Goal: Use online tool/utility: Utilize a website feature to perform a specific function

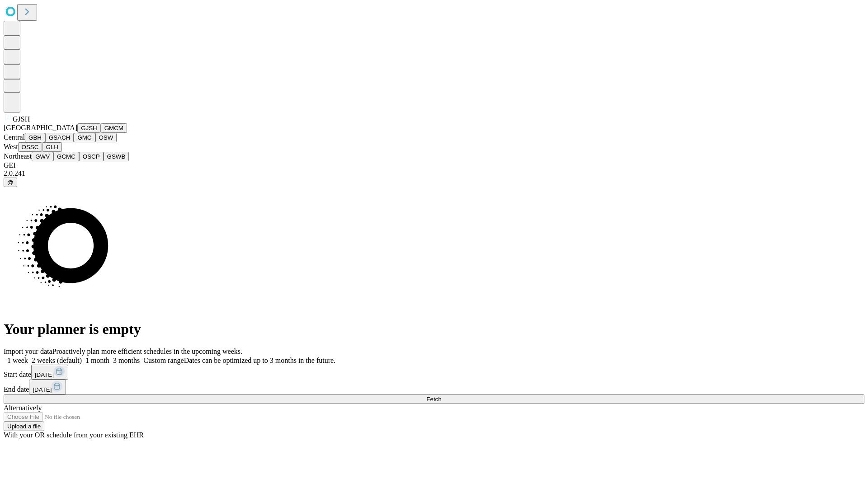
click at [77, 133] on button "GJSH" at bounding box center [89, 127] width 24 height 9
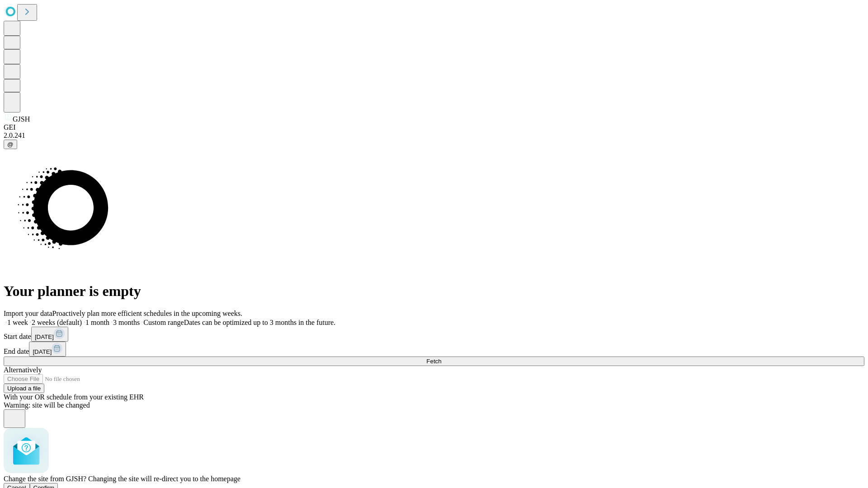
click at [55, 485] on span "Confirm" at bounding box center [43, 488] width 21 height 7
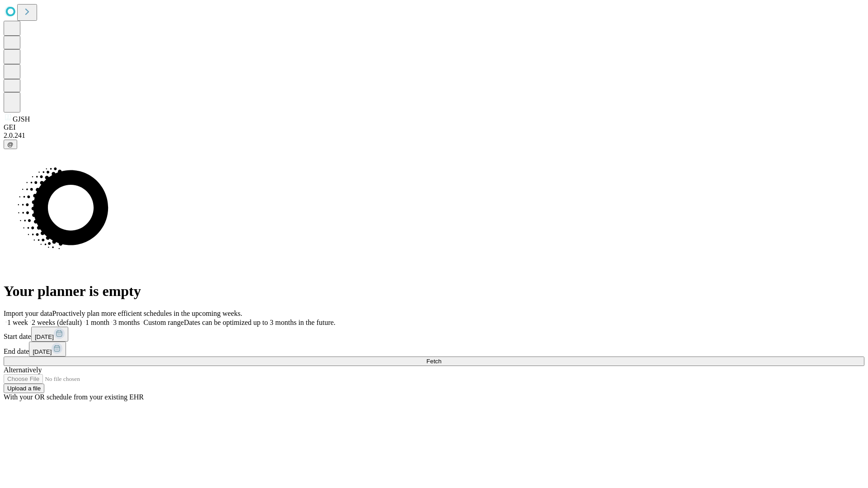
click at [109, 319] on label "1 month" at bounding box center [96, 323] width 28 height 8
click at [441, 358] on span "Fetch" at bounding box center [433, 361] width 15 height 7
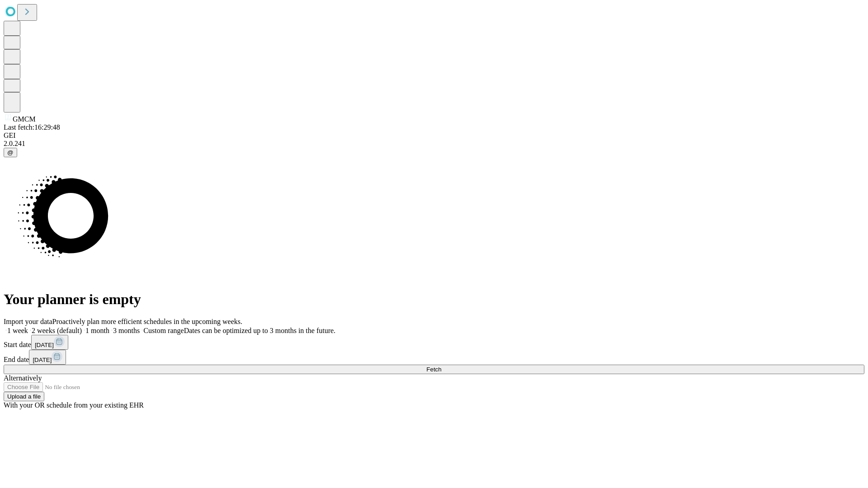
click at [109, 327] on label "1 month" at bounding box center [96, 331] width 28 height 8
click at [441, 366] on span "Fetch" at bounding box center [433, 369] width 15 height 7
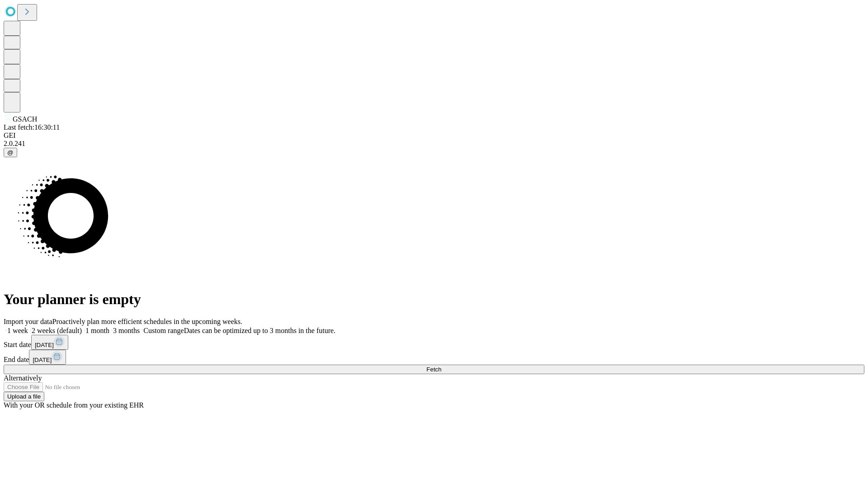
click at [109, 327] on label "1 month" at bounding box center [96, 331] width 28 height 8
click at [441, 366] on span "Fetch" at bounding box center [433, 369] width 15 height 7
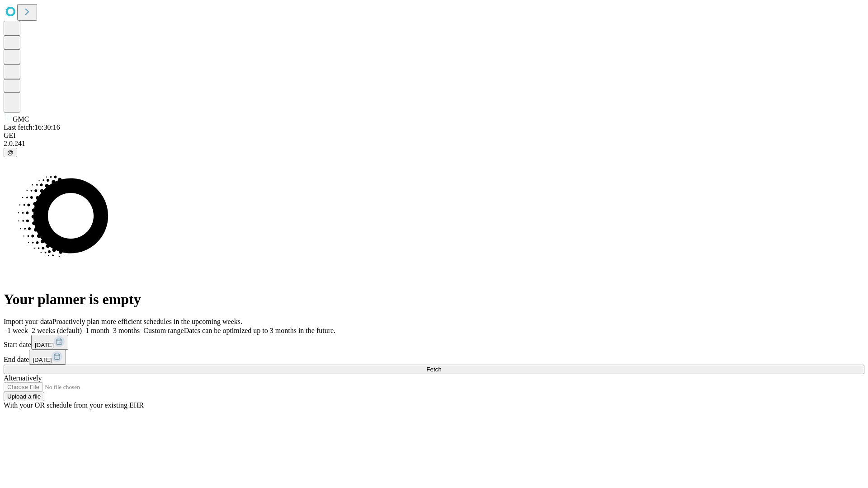
click at [109, 327] on label "1 month" at bounding box center [96, 331] width 28 height 8
click at [441, 366] on span "Fetch" at bounding box center [433, 369] width 15 height 7
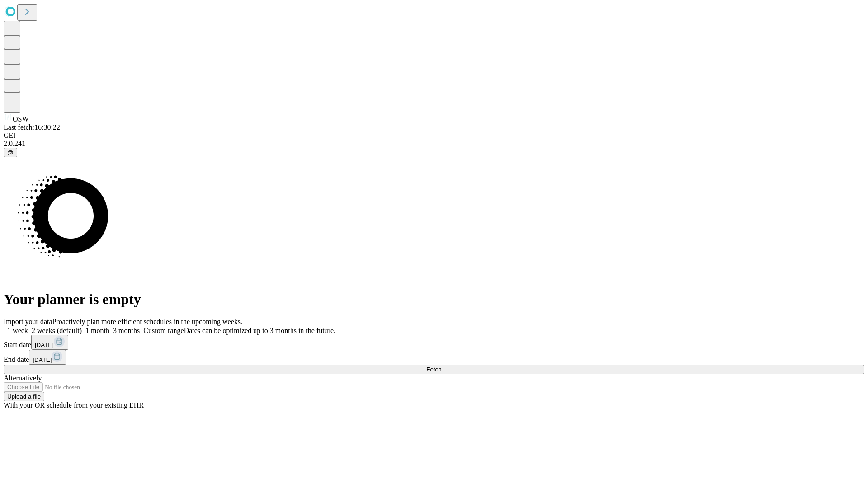
click at [109, 327] on label "1 month" at bounding box center [96, 331] width 28 height 8
click at [441, 366] on span "Fetch" at bounding box center [433, 369] width 15 height 7
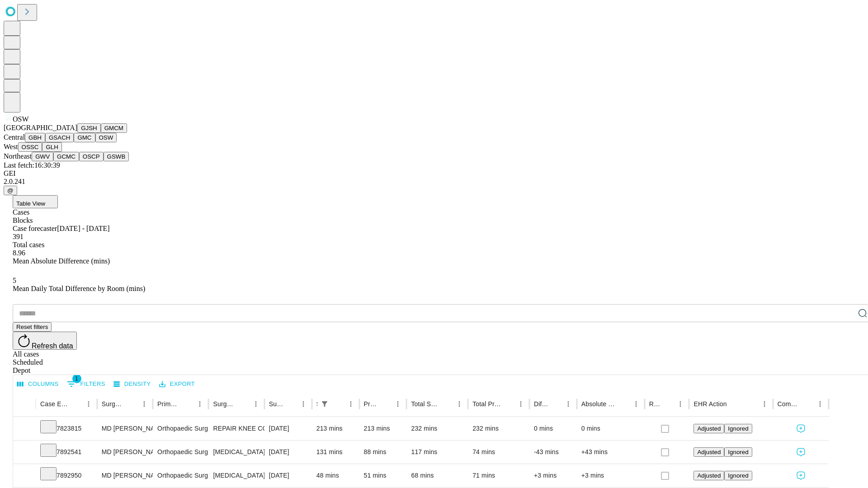
click at [42, 152] on button "OSSC" at bounding box center [30, 146] width 24 height 9
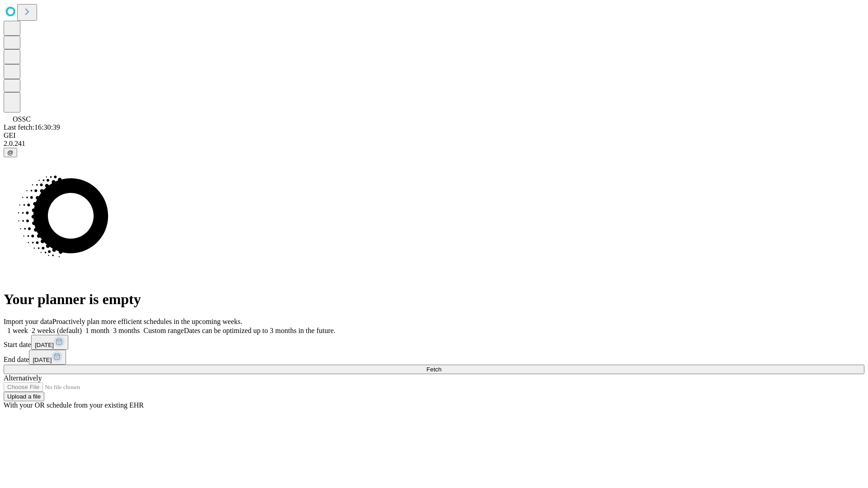
click at [441, 366] on span "Fetch" at bounding box center [433, 369] width 15 height 7
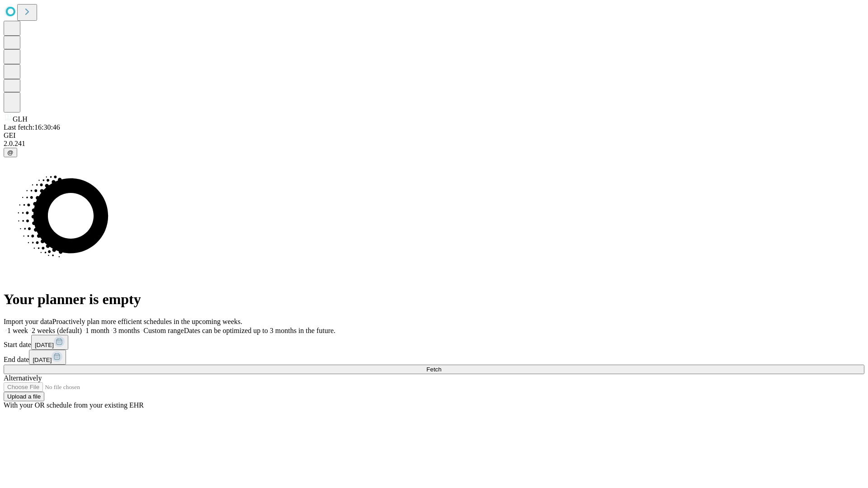
click at [441, 366] on span "Fetch" at bounding box center [433, 369] width 15 height 7
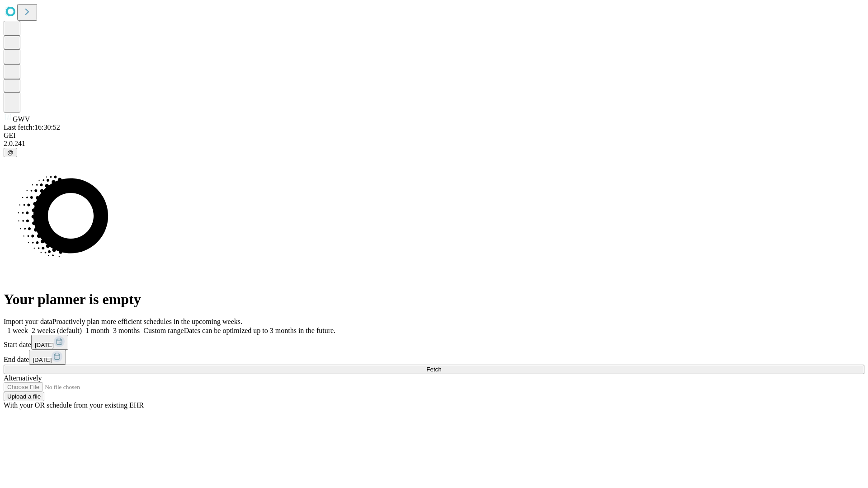
click at [109, 327] on label "1 month" at bounding box center [96, 331] width 28 height 8
click at [441, 366] on span "Fetch" at bounding box center [433, 369] width 15 height 7
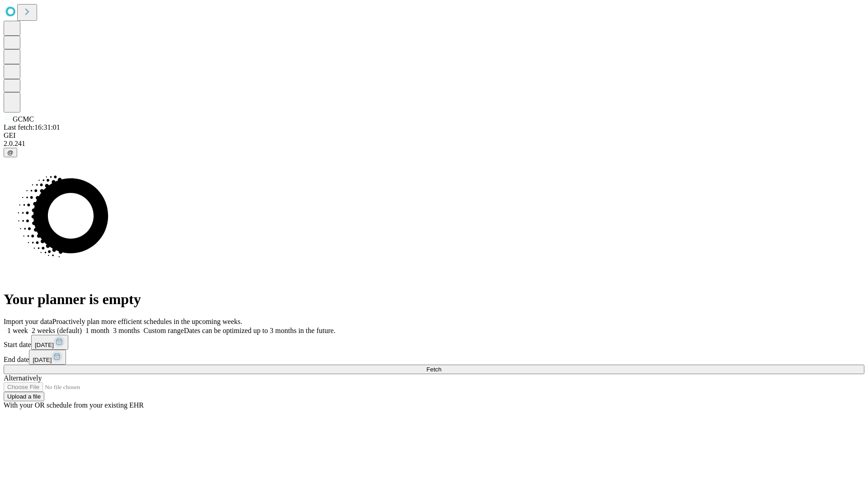
click at [109, 327] on label "1 month" at bounding box center [96, 331] width 28 height 8
click at [441, 366] on span "Fetch" at bounding box center [433, 369] width 15 height 7
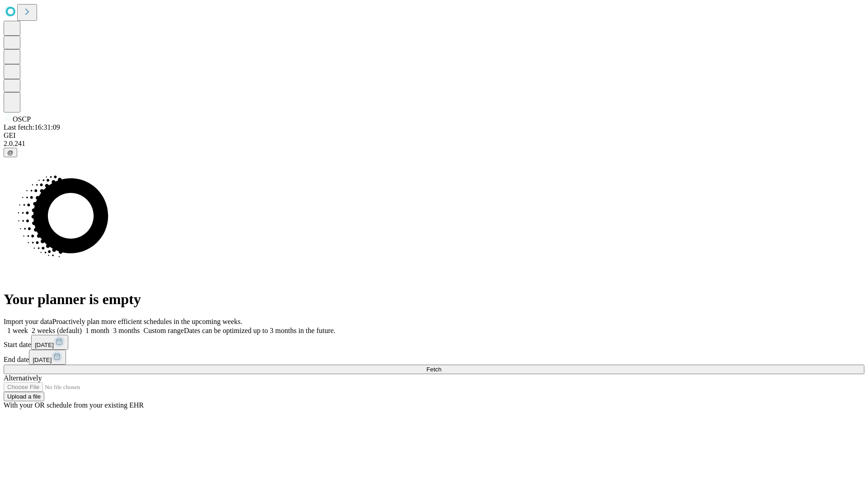
click at [109, 327] on label "1 month" at bounding box center [96, 331] width 28 height 8
click at [441, 366] on span "Fetch" at bounding box center [433, 369] width 15 height 7
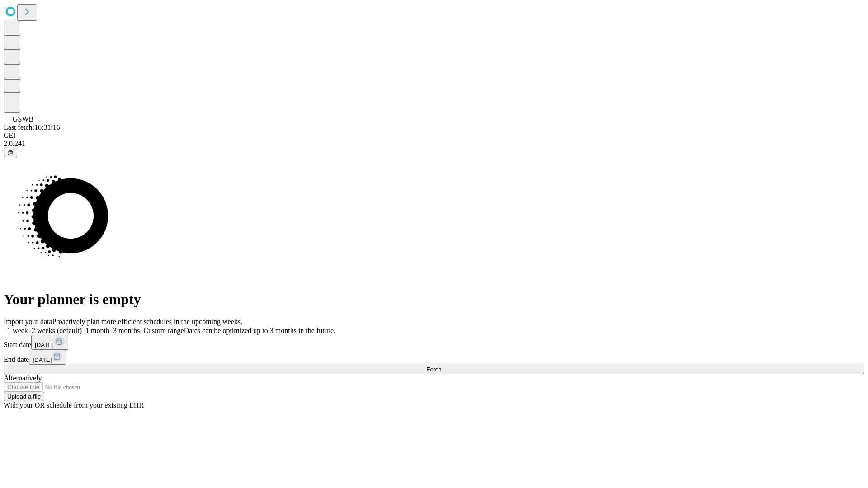
click at [441, 366] on span "Fetch" at bounding box center [433, 369] width 15 height 7
